Goal: Navigation & Orientation: Understand site structure

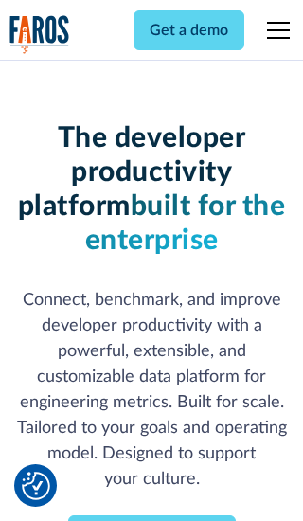
scroll to position [278, 0]
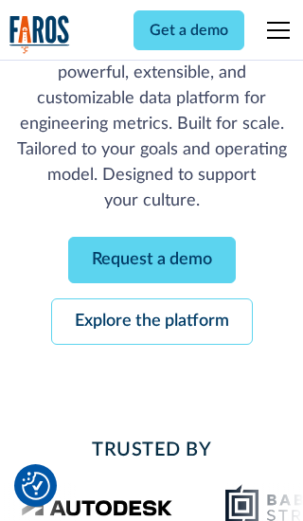
click at [152, 259] on link "Request a demo" at bounding box center [152, 260] width 168 height 46
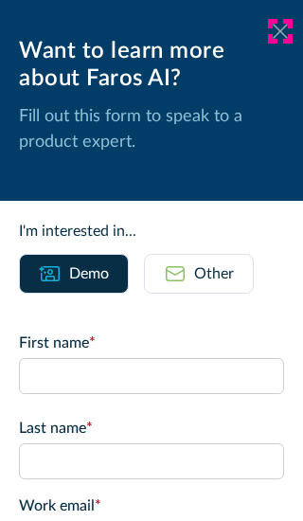
click at [280, 31] on icon at bounding box center [280, 31] width 15 height 14
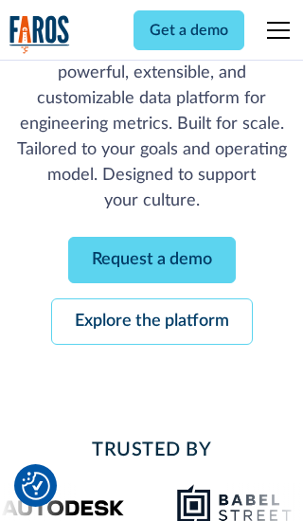
scroll to position [340, 0]
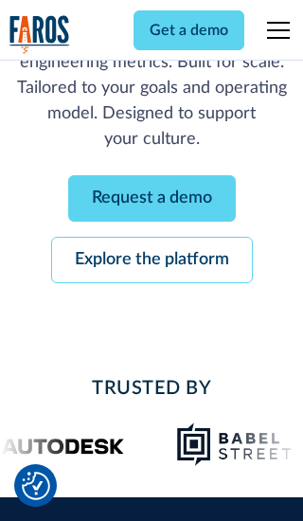
click at [152, 259] on link "Explore the platform" at bounding box center [152, 260] width 202 height 46
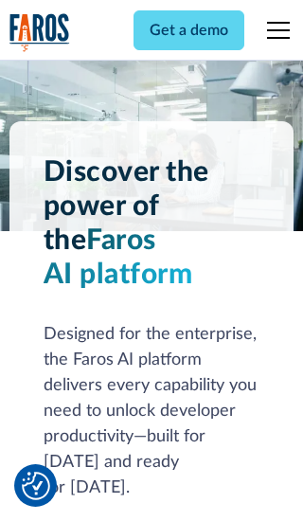
scroll to position [14224, 0]
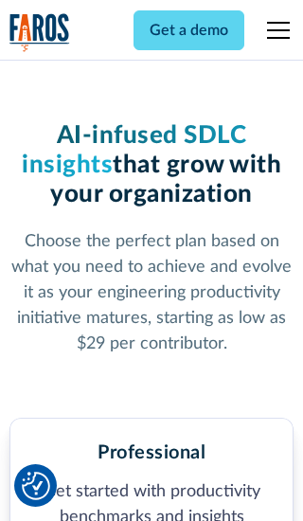
scroll to position [2935, 0]
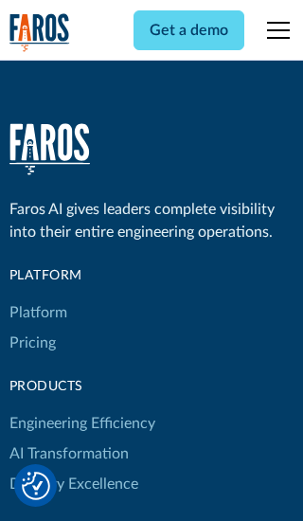
click at [37, 297] on link "Platform" at bounding box center [38, 312] width 58 height 30
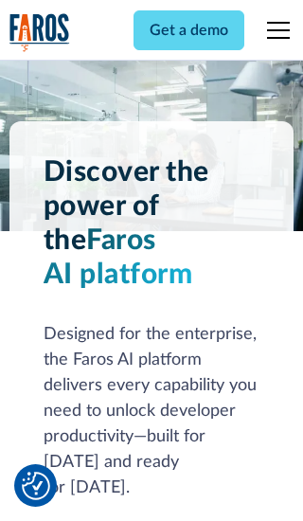
scroll to position [14832, 0]
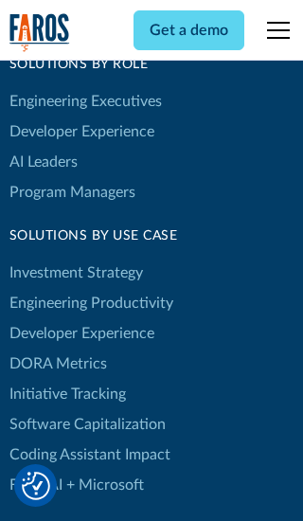
click at [57, 348] on link "DORA Metrics" at bounding box center [58, 363] width 98 height 30
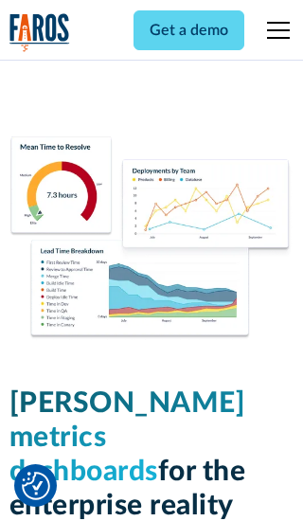
scroll to position [8292, 0]
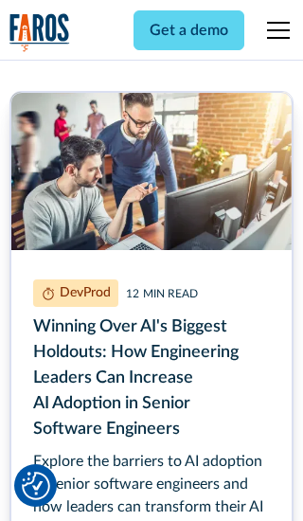
scroll to position [8489, 0]
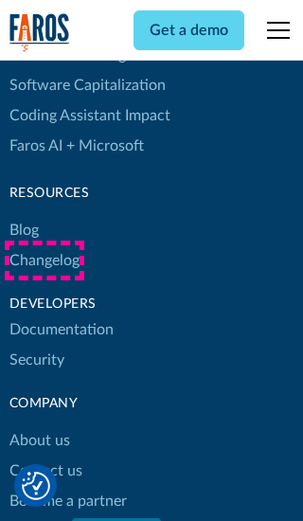
click at [44, 260] on link "Changelog" at bounding box center [44, 260] width 70 height 30
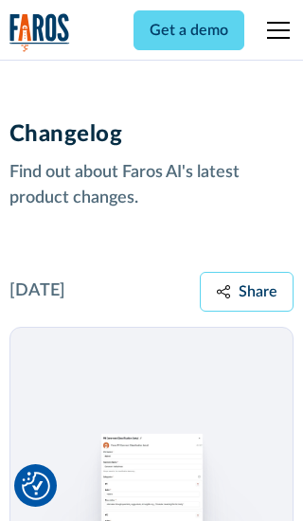
scroll to position [22873, 0]
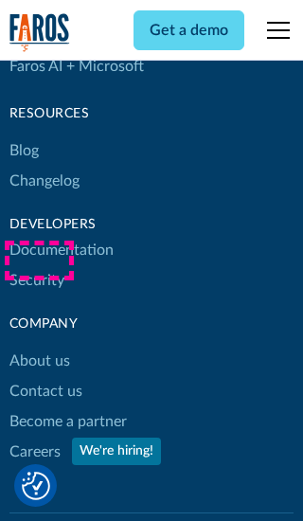
click at [39, 346] on link "About us" at bounding box center [39, 361] width 61 height 30
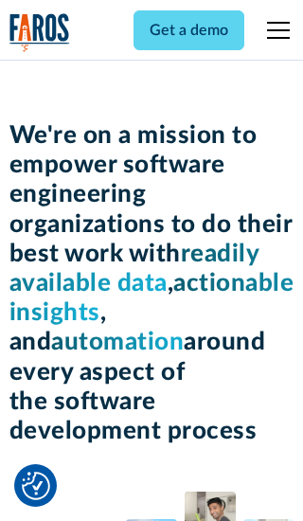
scroll to position [6530, 0]
